Goal: Use online tool/utility: Utilize a website feature to perform a specific function

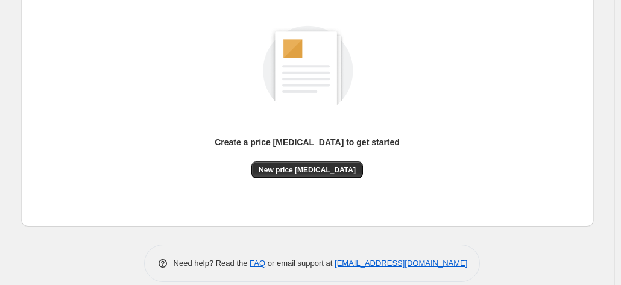
scroll to position [166, 0]
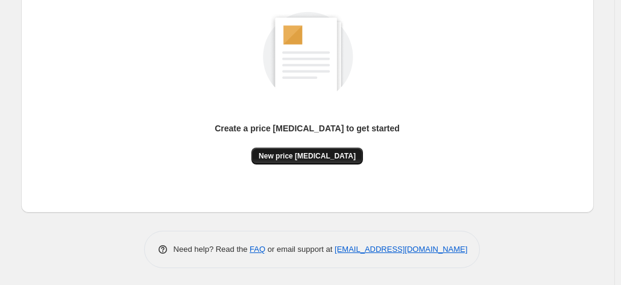
click at [296, 149] on button "New price [MEDICAL_DATA]" at bounding box center [307, 156] width 112 height 17
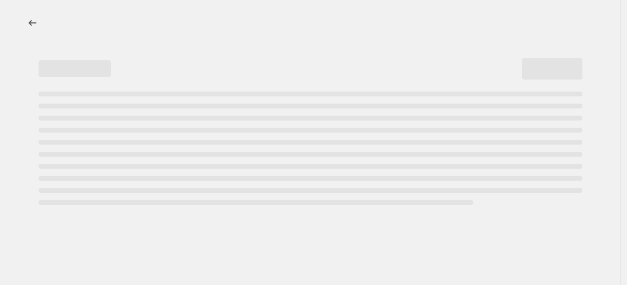
select select "percentage"
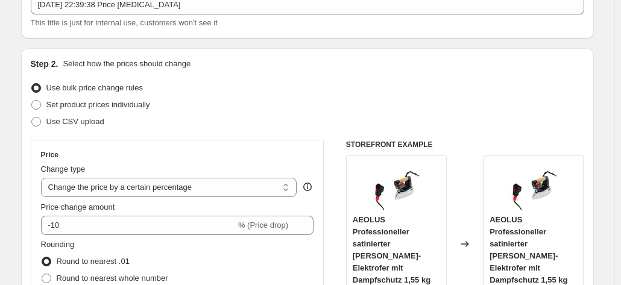
scroll to position [121, 0]
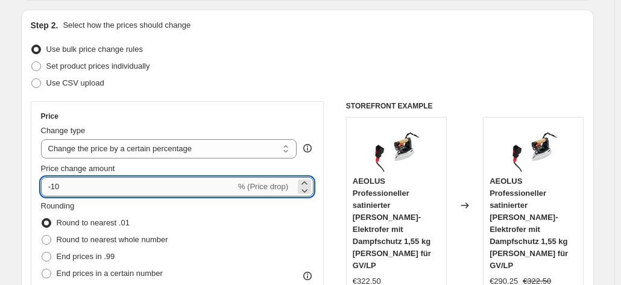
click at [109, 186] on input "-10" at bounding box center [138, 186] width 195 height 19
type input "-1"
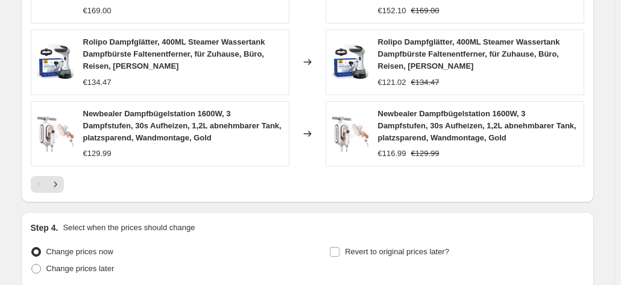
scroll to position [996, 0]
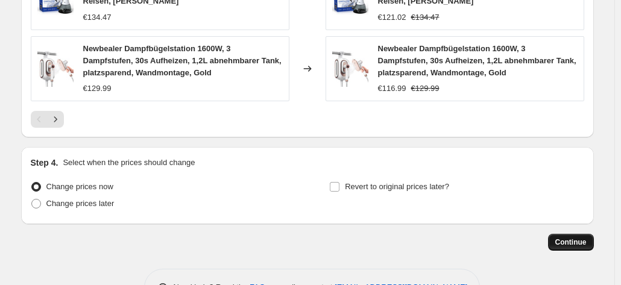
type input "-25"
click at [577, 237] on span "Continue" at bounding box center [570, 242] width 31 height 10
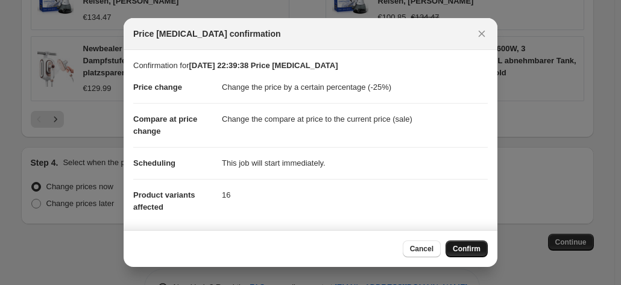
click at [467, 250] on span "Confirm" at bounding box center [467, 249] width 28 height 10
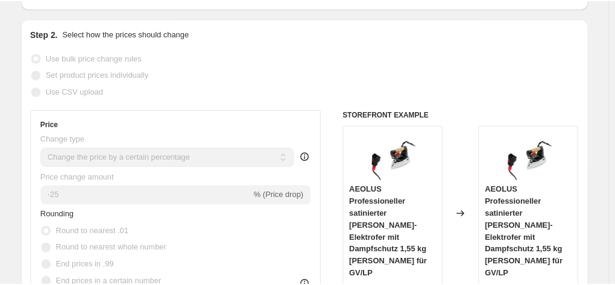
scroll to position [124, 0]
